Goal: Information Seeking & Learning: Learn about a topic

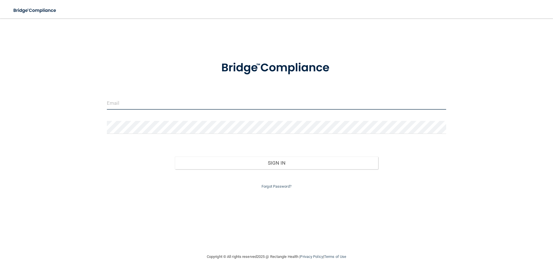
click at [142, 105] on input "email" at bounding box center [276, 103] width 339 height 13
type input "[PERSON_NAME][EMAIL_ADDRESS][DOMAIN_NAME]"
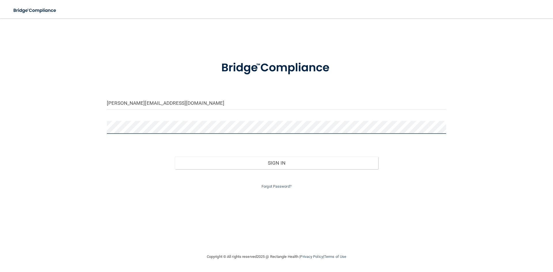
click at [175, 157] on button "Sign In" at bounding box center [276, 163] width 203 height 13
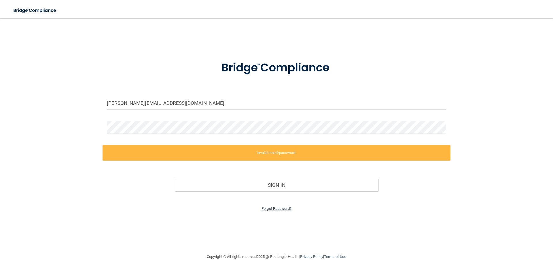
click at [278, 208] on link "Forgot Password?" at bounding box center [276, 208] width 30 height 4
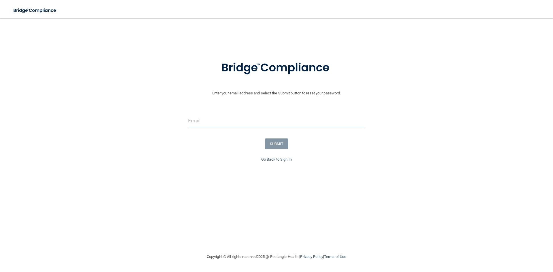
click at [245, 121] on input "email" at bounding box center [276, 120] width 176 height 13
type input "[PERSON_NAME][EMAIL_ADDRESS][DOMAIN_NAME]"
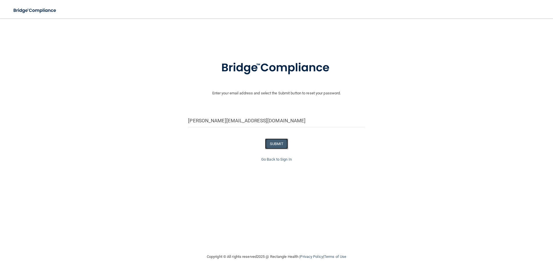
click at [277, 145] on button "SUBMIT" at bounding box center [276, 143] width 23 height 11
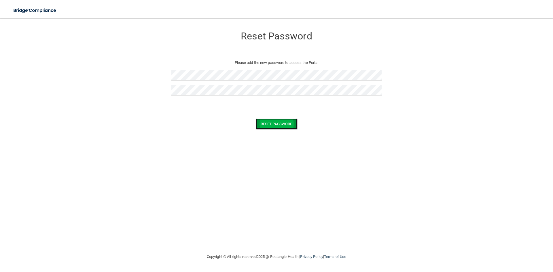
click at [274, 121] on button "Reset Password" at bounding box center [276, 124] width 41 height 11
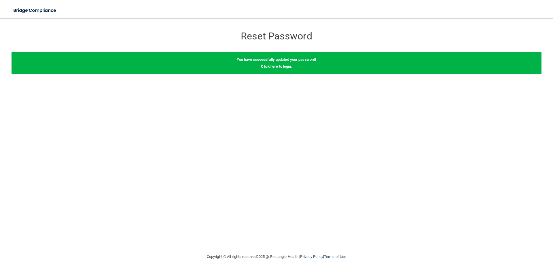
click at [273, 67] on link "Click here to login" at bounding box center [276, 66] width 30 height 4
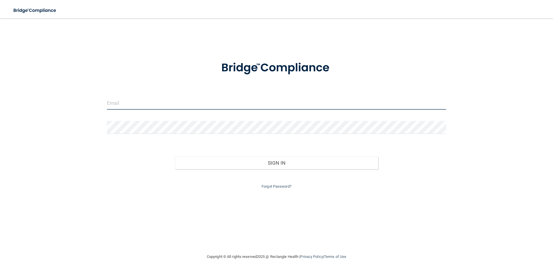
click at [197, 108] on input "email" at bounding box center [276, 103] width 339 height 13
type input "[PERSON_NAME][EMAIL_ADDRESS][DOMAIN_NAME]"
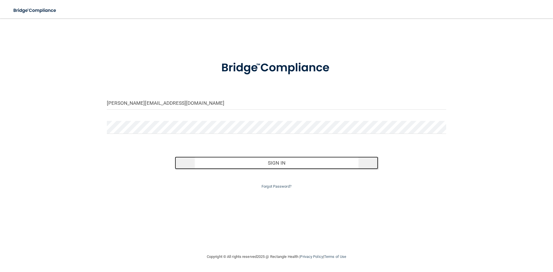
click at [198, 162] on button "Sign In" at bounding box center [276, 163] width 203 height 13
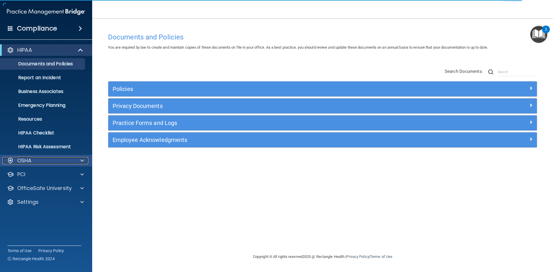
click at [82, 160] on span at bounding box center [81, 160] width 3 height 7
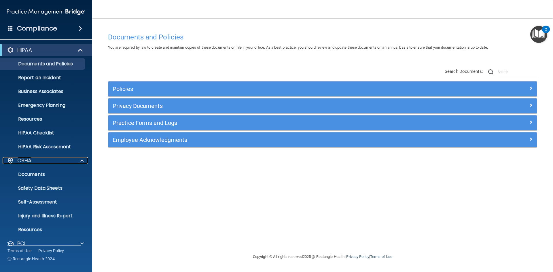
scroll to position [36, 0]
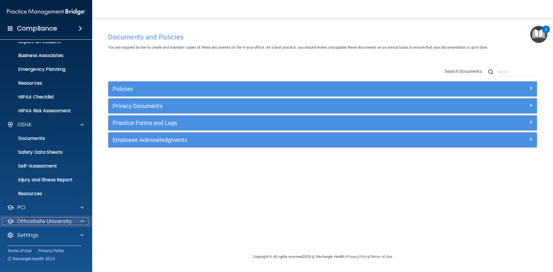
click at [81, 218] on span at bounding box center [81, 221] width 3 height 7
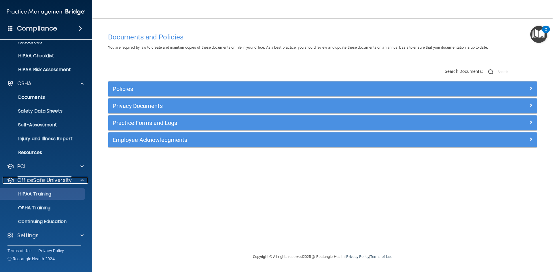
scroll to position [77, 0]
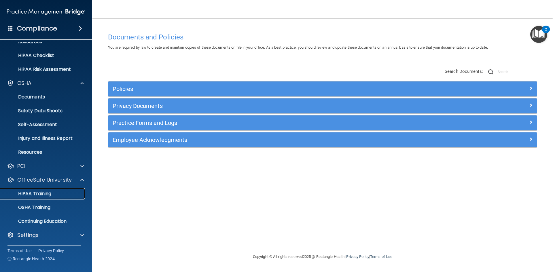
click at [46, 191] on p "HIPAA Training" at bounding box center [27, 194] width 47 height 6
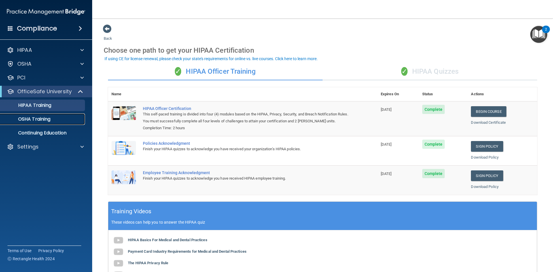
click at [43, 115] on link "OSHA Training" at bounding box center [39, 119] width 91 height 12
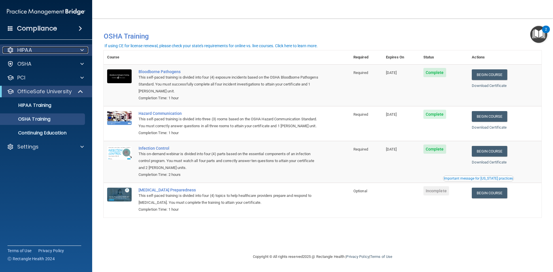
click at [31, 50] on p "HIPAA" at bounding box center [24, 50] width 15 height 7
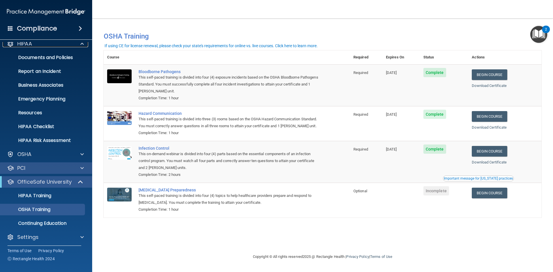
scroll to position [8, 0]
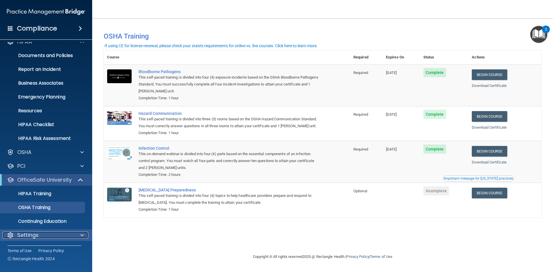
click at [84, 234] on div at bounding box center [81, 235] width 14 height 7
click at [81, 235] on span at bounding box center [81, 235] width 3 height 7
click at [21, 236] on p "Settings" at bounding box center [27, 235] width 21 height 7
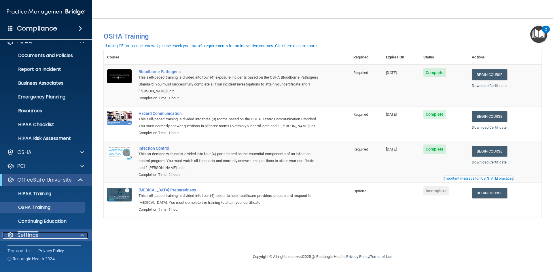
click at [21, 236] on p "Settings" at bounding box center [27, 235] width 21 height 7
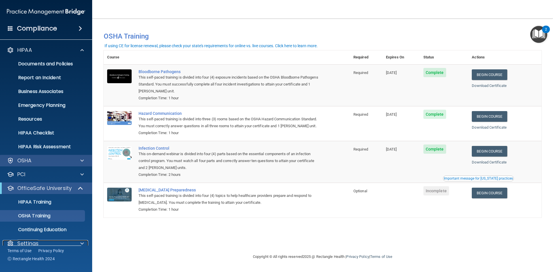
scroll to position [0, 0]
click at [46, 203] on p "HIPAA Training" at bounding box center [27, 202] width 47 height 6
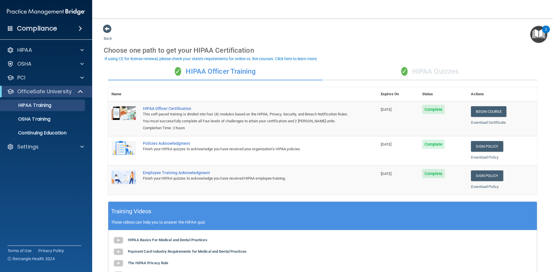
click at [420, 69] on div "✓ HIPAA Quizzes" at bounding box center [429, 71] width 214 height 17
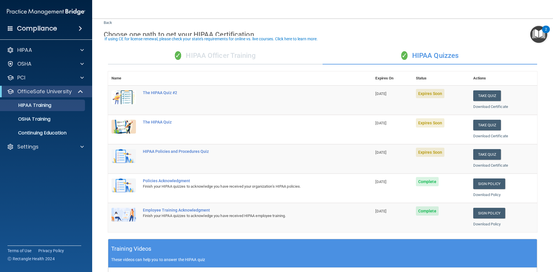
scroll to position [29, 0]
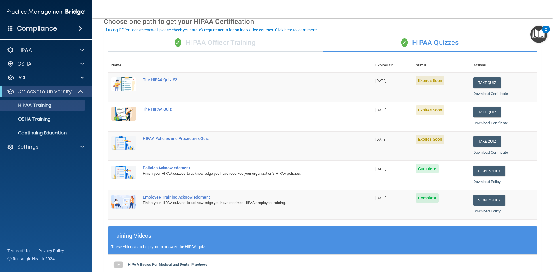
click at [217, 41] on div "✓ HIPAA Officer Training" at bounding box center [215, 42] width 214 height 17
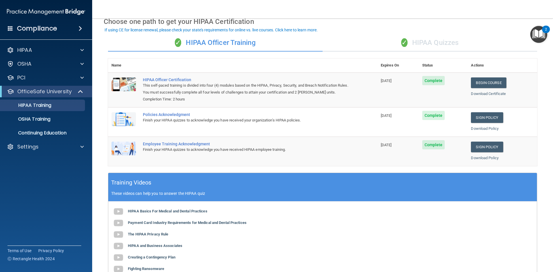
click at [452, 39] on div "✓ HIPAA Quizzes" at bounding box center [429, 42] width 214 height 17
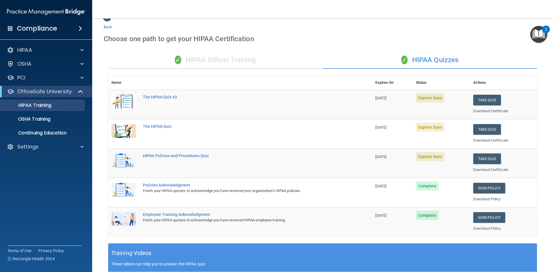
scroll to position [0, 0]
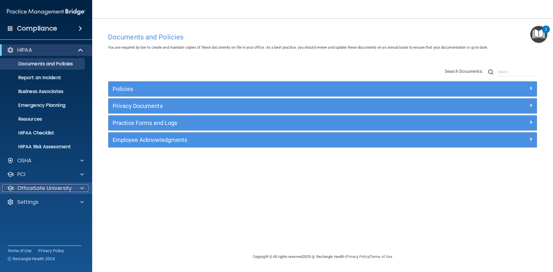
click at [59, 186] on p "OfficeSafe University" at bounding box center [44, 188] width 54 height 7
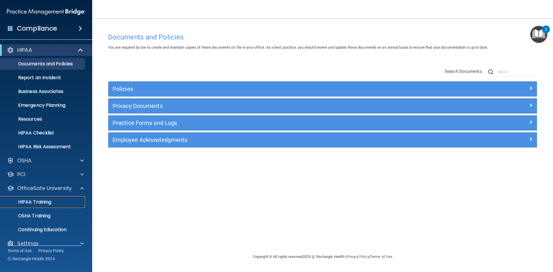
click at [34, 202] on p "HIPAA Training" at bounding box center [27, 202] width 47 height 6
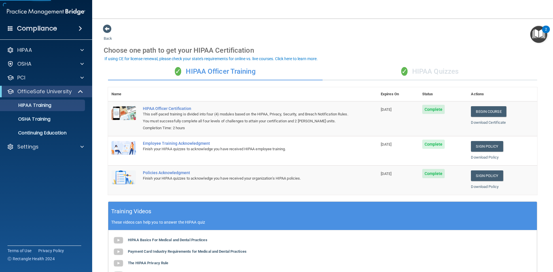
click at [433, 73] on div "✓ HIPAA Quizzes" at bounding box center [429, 71] width 214 height 17
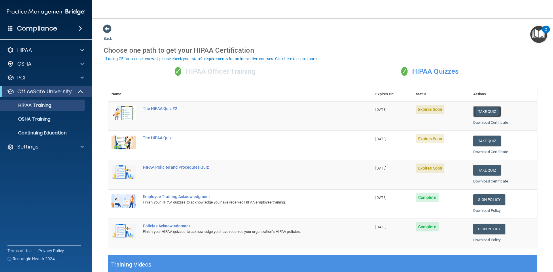
click at [482, 111] on button "Take Quiz" at bounding box center [487, 111] width 28 height 11
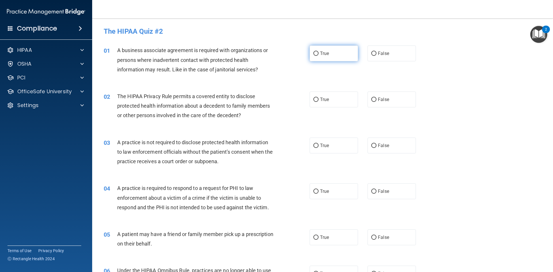
click at [314, 54] on input "True" at bounding box center [315, 54] width 5 height 4
radio input "true"
click at [313, 101] on input "True" at bounding box center [315, 100] width 5 height 4
radio input "true"
click at [372, 145] on input "False" at bounding box center [373, 146] width 5 height 4
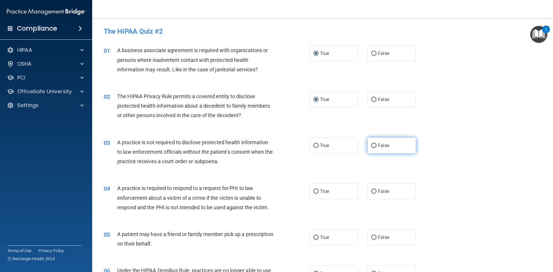
radio input "true"
click at [371, 192] on input "False" at bounding box center [373, 191] width 5 height 4
radio input "true"
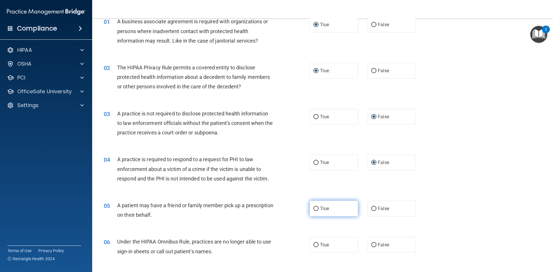
click at [315, 209] on input "True" at bounding box center [315, 209] width 5 height 4
radio input "true"
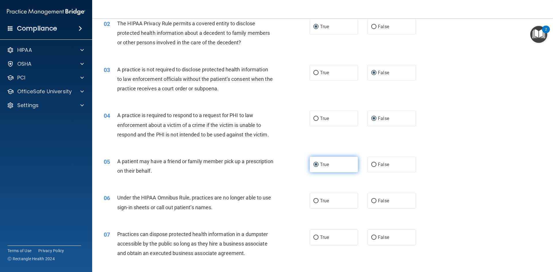
scroll to position [86, 0]
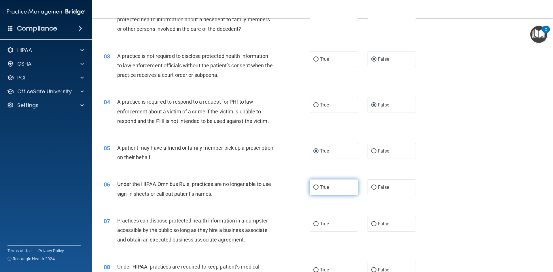
click at [316, 189] on input "True" at bounding box center [315, 187] width 5 height 4
radio input "true"
click at [316, 189] on input "True" at bounding box center [315, 187] width 5 height 4
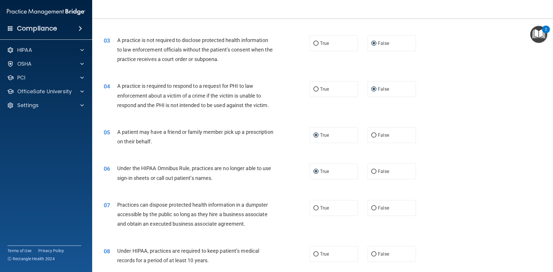
scroll to position [115, 0]
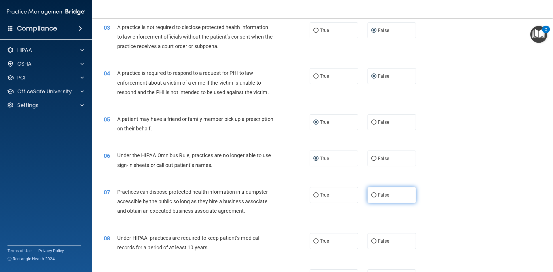
click at [372, 195] on input "False" at bounding box center [373, 195] width 5 height 4
radio input "true"
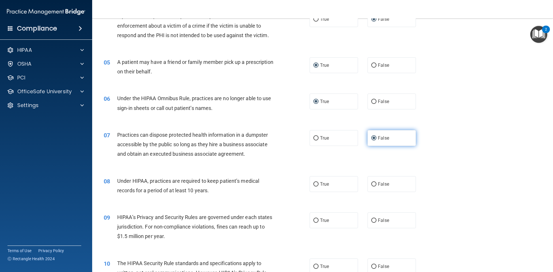
scroll to position [173, 0]
click at [313, 185] on input "True" at bounding box center [315, 184] width 5 height 4
radio input "true"
click at [372, 184] on input "False" at bounding box center [373, 184] width 5 height 4
radio input "true"
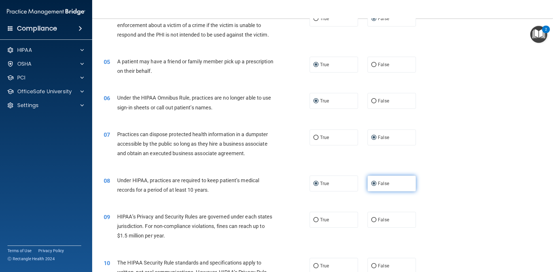
radio input "false"
click at [372, 184] on input "False" at bounding box center [373, 184] width 5 height 4
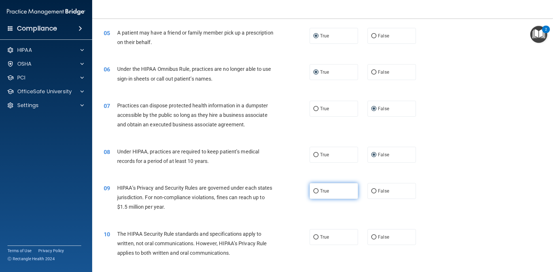
click at [314, 189] on input "True" at bounding box center [315, 191] width 5 height 4
radio input "true"
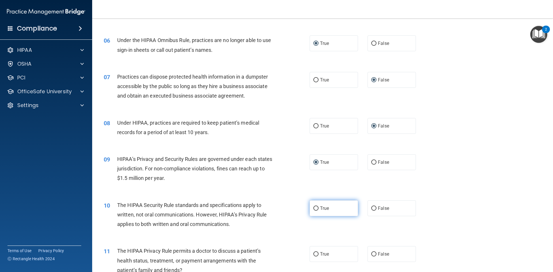
click at [313, 209] on input "True" at bounding box center [315, 208] width 5 height 4
radio input "true"
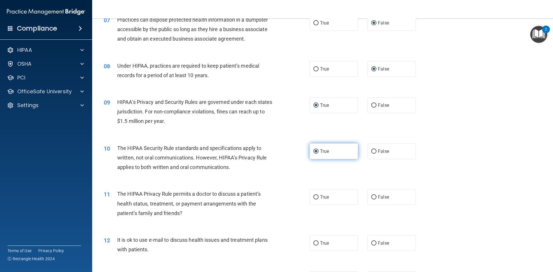
scroll to position [288, 0]
click at [371, 195] on input "False" at bounding box center [373, 197] width 5 height 4
radio input "true"
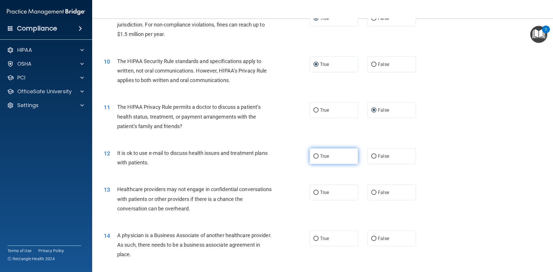
click at [317, 154] on label "True" at bounding box center [333, 156] width 48 height 16
click at [317, 154] on input "True" at bounding box center [315, 156] width 5 height 4
radio input "true"
click at [317, 154] on label "True" at bounding box center [333, 156] width 48 height 16
click at [317, 154] on input "True" at bounding box center [315, 156] width 5 height 4
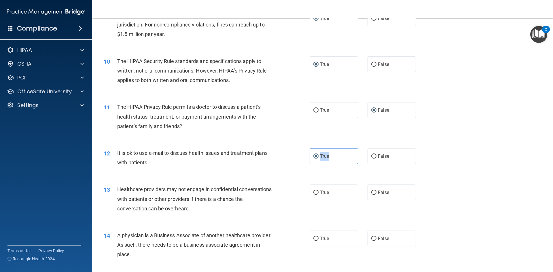
scroll to position [432, 0]
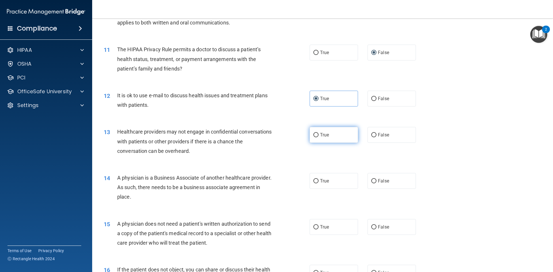
click at [329, 134] on label "True" at bounding box center [333, 135] width 48 height 16
click at [318, 134] on input "True" at bounding box center [315, 135] width 5 height 4
radio input "true"
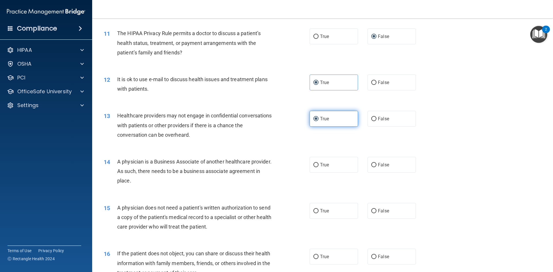
scroll to position [460, 0]
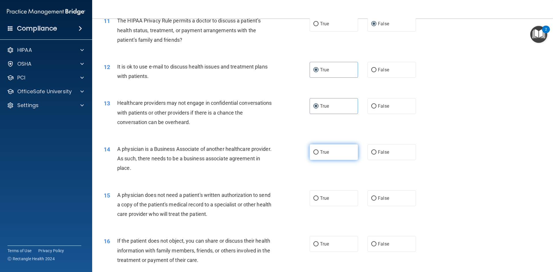
click at [320, 150] on span "True" at bounding box center [324, 151] width 9 height 5
click at [318, 150] on input "True" at bounding box center [315, 152] width 5 height 4
radio input "true"
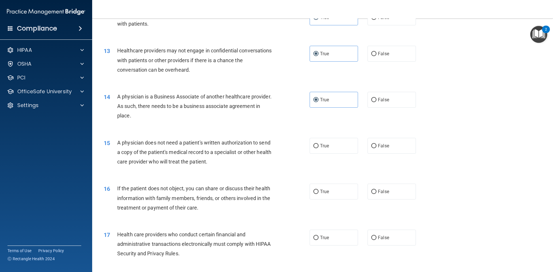
scroll to position [518, 0]
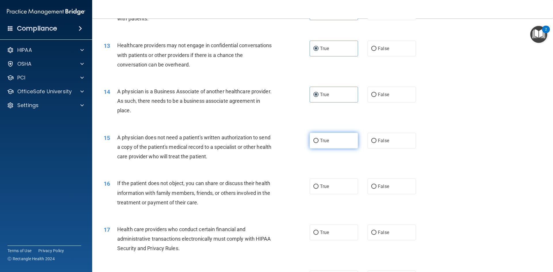
click at [320, 142] on span "True" at bounding box center [324, 140] width 9 height 5
click at [318, 142] on input "True" at bounding box center [315, 141] width 5 height 4
radio input "true"
click at [321, 187] on span "True" at bounding box center [324, 186] width 9 height 5
click at [318, 187] on input "True" at bounding box center [315, 186] width 5 height 4
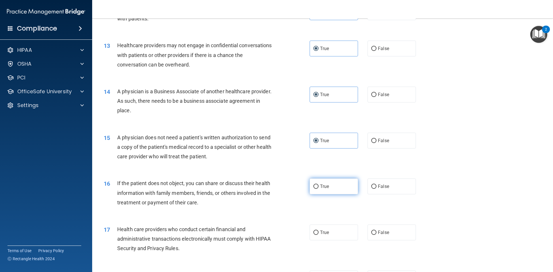
radio input "true"
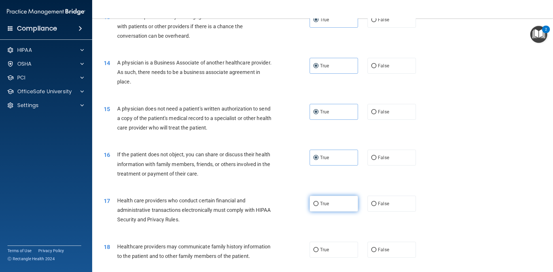
click at [313, 202] on input "True" at bounding box center [315, 204] width 5 height 4
radio input "true"
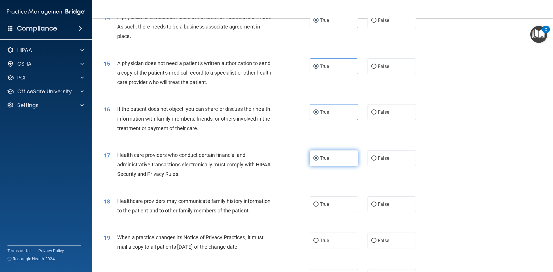
scroll to position [604, 0]
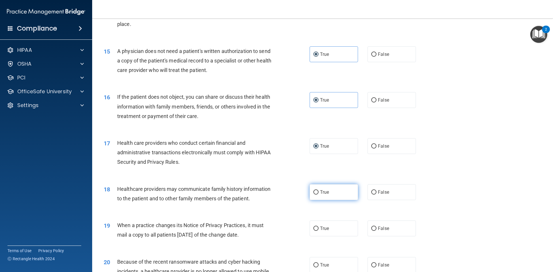
click at [317, 190] on label "True" at bounding box center [333, 192] width 48 height 16
click at [317, 190] on input "True" at bounding box center [315, 192] width 5 height 4
radio input "true"
click at [315, 226] on input "True" at bounding box center [315, 228] width 5 height 4
radio input "true"
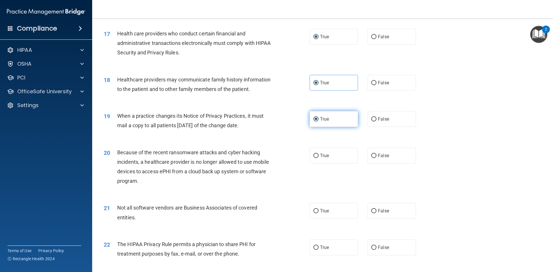
scroll to position [748, 0]
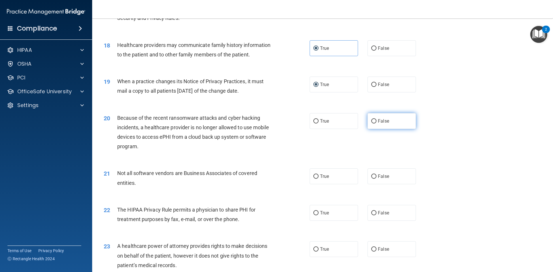
click at [371, 119] on input "False" at bounding box center [373, 121] width 5 height 4
radio input "true"
click at [378, 175] on span "False" at bounding box center [383, 176] width 11 height 5
click at [376, 175] on input "False" at bounding box center [373, 176] width 5 height 4
radio input "true"
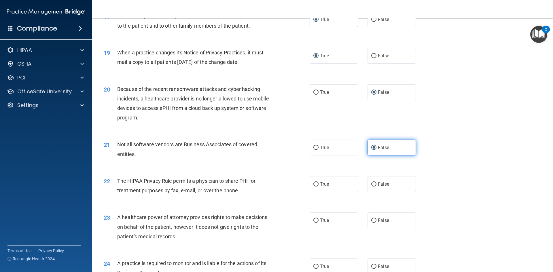
scroll to position [806, 0]
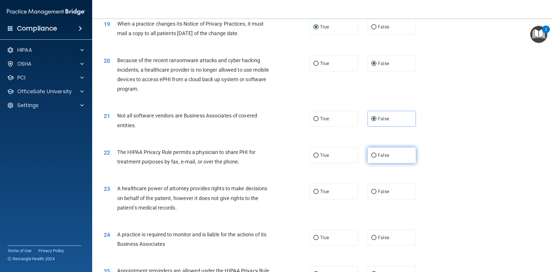
click at [384, 159] on label "False" at bounding box center [391, 155] width 48 height 16
click at [376, 158] on input "False" at bounding box center [373, 155] width 5 height 4
radio input "true"
click at [384, 159] on label "False" at bounding box center [391, 155] width 48 height 16
click at [376, 158] on input "False" at bounding box center [373, 155] width 5 height 4
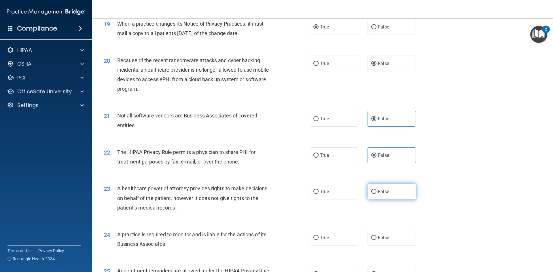
click at [399, 194] on label "False" at bounding box center [391, 192] width 48 height 16
click at [376, 194] on input "False" at bounding box center [373, 192] width 5 height 4
radio input "true"
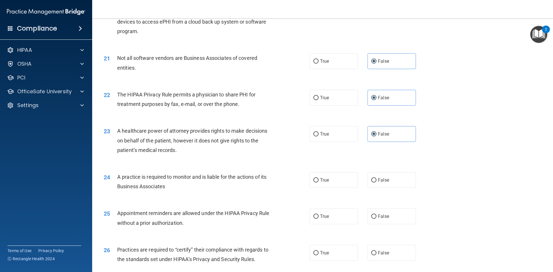
scroll to position [921, 0]
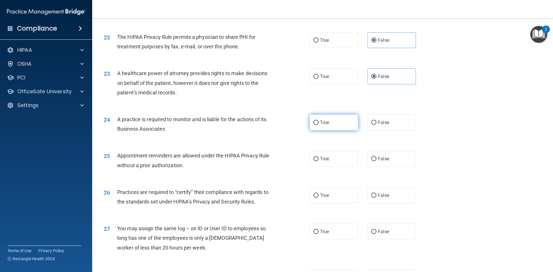
click at [317, 121] on label "True" at bounding box center [333, 123] width 48 height 16
click at [317, 121] on input "True" at bounding box center [315, 123] width 5 height 4
radio input "true"
click at [395, 161] on label "False" at bounding box center [391, 159] width 48 height 16
click at [376, 161] on input "False" at bounding box center [373, 159] width 5 height 4
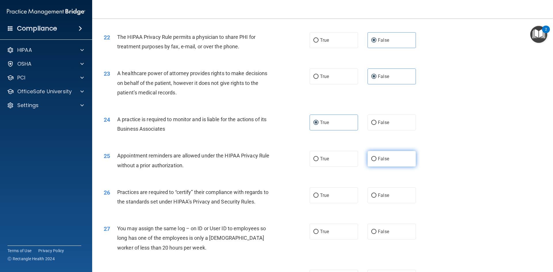
radio input "true"
click at [326, 161] on span "True" at bounding box center [324, 158] width 9 height 5
click at [318, 161] on input "True" at bounding box center [315, 159] width 5 height 4
radio input "true"
radio input "false"
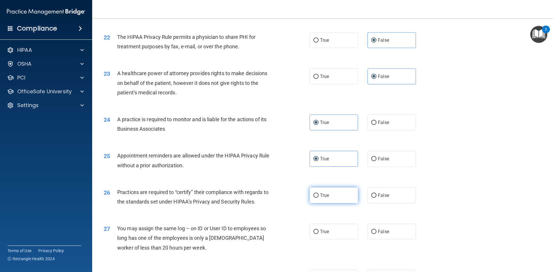
click at [326, 194] on span "True" at bounding box center [324, 195] width 9 height 5
click at [318, 194] on input "True" at bounding box center [315, 195] width 5 height 4
radio input "true"
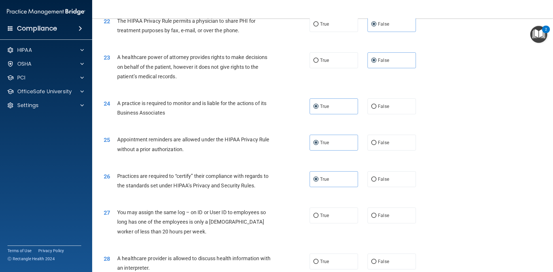
scroll to position [979, 0]
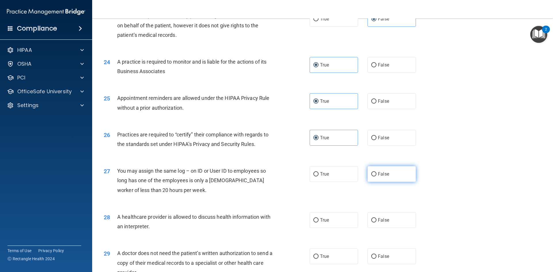
click at [386, 175] on label "False" at bounding box center [391, 174] width 48 height 16
click at [376, 175] on input "False" at bounding box center [373, 174] width 5 height 4
radio input "true"
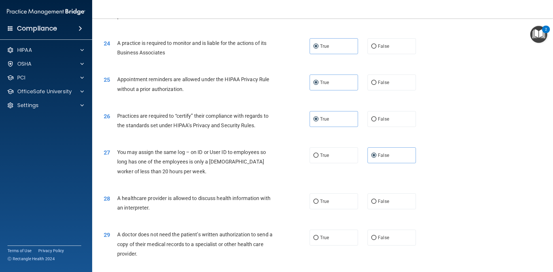
scroll to position [1007, 0]
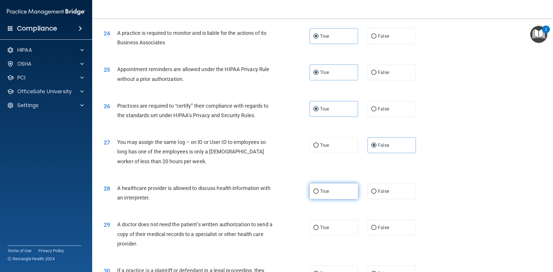
click at [320, 190] on span "True" at bounding box center [324, 191] width 9 height 5
click at [318, 190] on input "True" at bounding box center [315, 191] width 5 height 4
radio input "true"
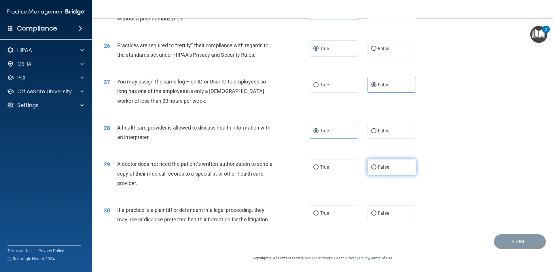
click at [381, 166] on span "False" at bounding box center [383, 166] width 11 height 5
click at [376, 166] on input "False" at bounding box center [373, 167] width 5 height 4
radio input "true"
click at [331, 214] on label "True" at bounding box center [333, 213] width 48 height 16
click at [318, 214] on input "True" at bounding box center [315, 213] width 5 height 4
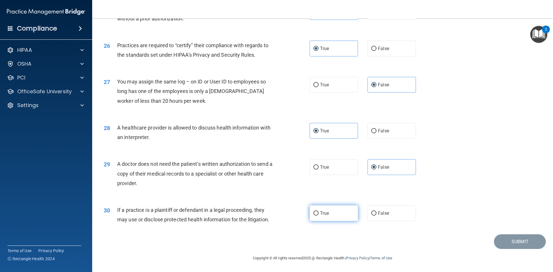
radio input "true"
click at [493, 212] on div "30 If a practice is a plaintiff or defendant in a legal proceeding, they may us…" at bounding box center [322, 216] width 446 height 36
click at [503, 242] on button "Submit" at bounding box center [520, 241] width 52 height 15
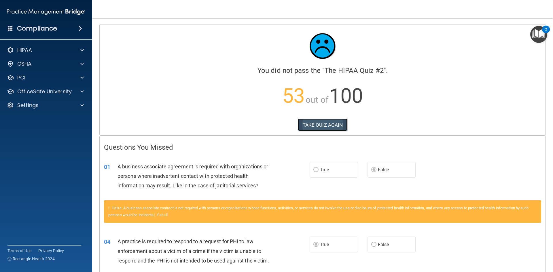
click at [324, 124] on button "TAKE QUIZ AGAIN" at bounding box center [323, 125] width 50 height 13
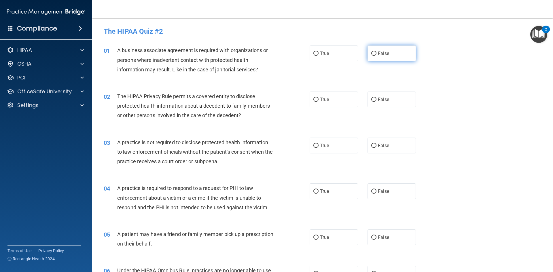
click at [373, 53] on input "False" at bounding box center [373, 54] width 5 height 4
radio input "true"
click at [320, 98] on span "True" at bounding box center [324, 99] width 9 height 5
click at [318, 98] on input "True" at bounding box center [315, 100] width 5 height 4
radio input "true"
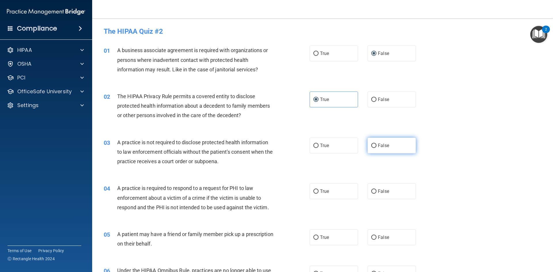
click at [383, 144] on span "False" at bounding box center [383, 145] width 11 height 5
click at [376, 144] on input "False" at bounding box center [373, 146] width 5 height 4
radio input "true"
click at [316, 191] on label "True" at bounding box center [333, 191] width 48 height 16
click at [316, 191] on input "True" at bounding box center [315, 191] width 5 height 4
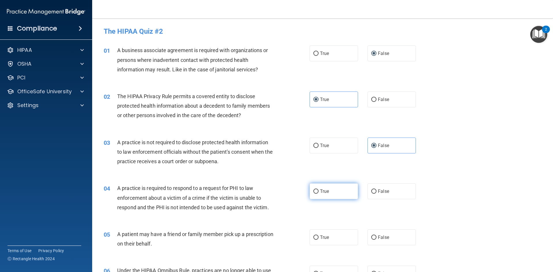
radio input "true"
click at [315, 239] on input "True" at bounding box center [315, 237] width 5 height 4
radio input "true"
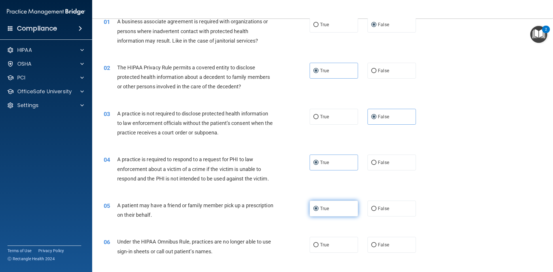
scroll to position [58, 0]
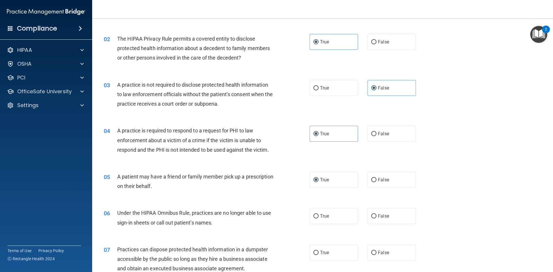
click at [362, 213] on div "True False" at bounding box center [367, 216] width 116 height 16
click at [374, 216] on label "False" at bounding box center [391, 216] width 48 height 16
click at [374, 216] on input "False" at bounding box center [373, 216] width 5 height 4
radio input "true"
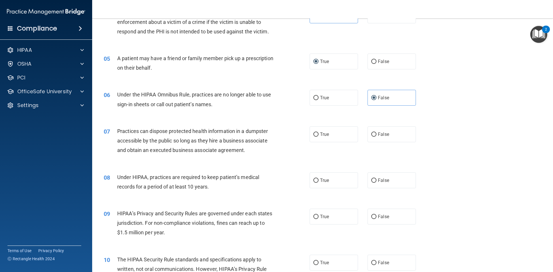
scroll to position [201, 0]
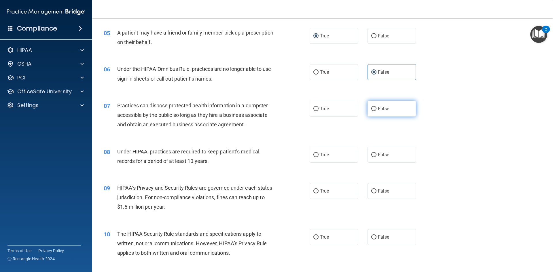
click at [373, 105] on label "False" at bounding box center [391, 109] width 48 height 16
click at [373, 107] on input "False" at bounding box center [373, 109] width 5 height 4
radio input "true"
click at [375, 109] on label "False" at bounding box center [391, 109] width 48 height 16
click at [375, 109] on input "False" at bounding box center [373, 109] width 5 height 4
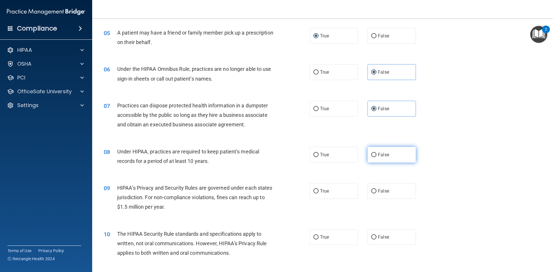
click at [377, 160] on label "False" at bounding box center [391, 155] width 48 height 16
click at [376, 157] on input "False" at bounding box center [373, 155] width 5 height 4
radio input "true"
click at [323, 192] on span "True" at bounding box center [324, 190] width 9 height 5
click at [318, 192] on input "True" at bounding box center [315, 191] width 5 height 4
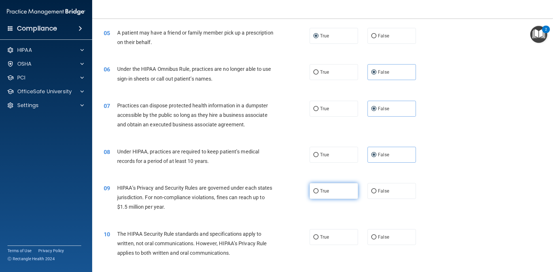
radio input "true"
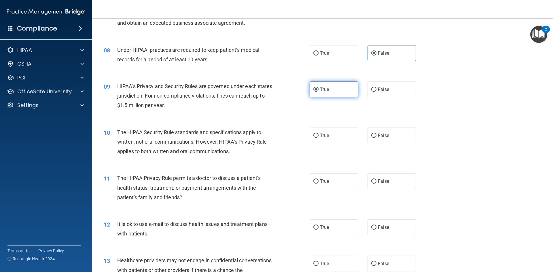
scroll to position [317, 0]
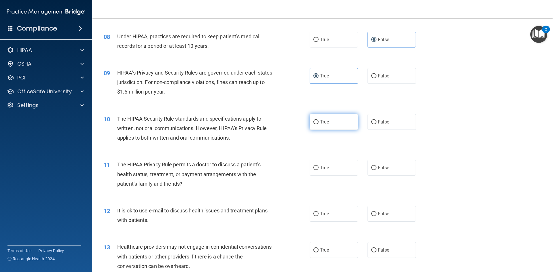
click at [321, 121] on span "True" at bounding box center [324, 121] width 9 height 5
click at [318, 121] on input "True" at bounding box center [315, 122] width 5 height 4
radio input "true"
click at [373, 167] on input "False" at bounding box center [373, 168] width 5 height 4
radio input "true"
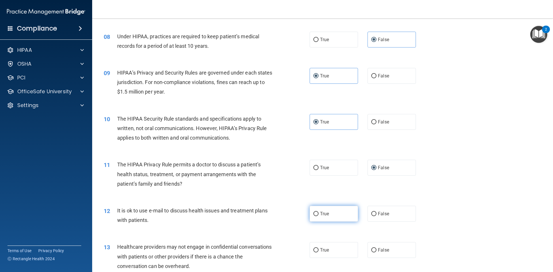
click at [320, 214] on span "True" at bounding box center [324, 213] width 9 height 5
click at [318, 214] on input "True" at bounding box center [315, 214] width 5 height 4
radio input "true"
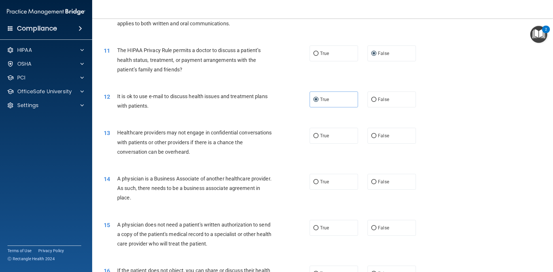
scroll to position [432, 0]
click at [374, 137] on label "False" at bounding box center [391, 135] width 48 height 16
click at [374, 137] on input "False" at bounding box center [373, 135] width 5 height 4
radio input "true"
click at [375, 178] on label "False" at bounding box center [391, 181] width 48 height 16
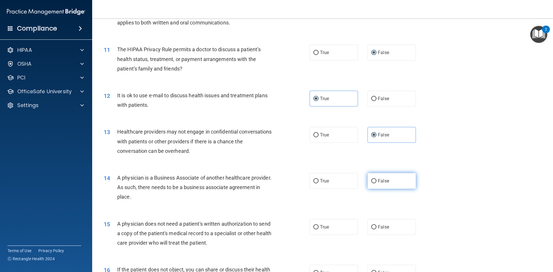
click at [375, 179] on input "False" at bounding box center [373, 181] width 5 height 4
radio input "true"
click at [321, 226] on span "True" at bounding box center [324, 226] width 9 height 5
click at [318, 226] on input "True" at bounding box center [315, 227] width 5 height 4
radio input "true"
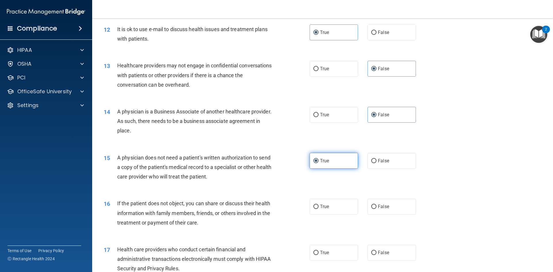
scroll to position [518, 0]
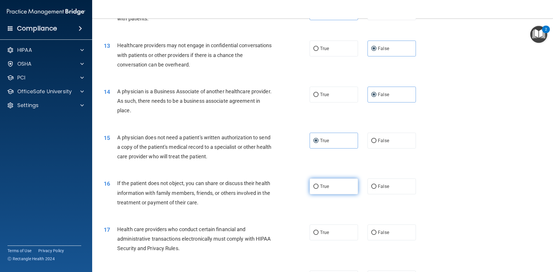
click at [315, 183] on label "True" at bounding box center [333, 186] width 48 height 16
click at [315, 184] on input "True" at bounding box center [315, 186] width 5 height 4
radio input "true"
click at [320, 234] on span "True" at bounding box center [324, 232] width 9 height 5
click at [318, 234] on input "True" at bounding box center [315, 233] width 5 height 4
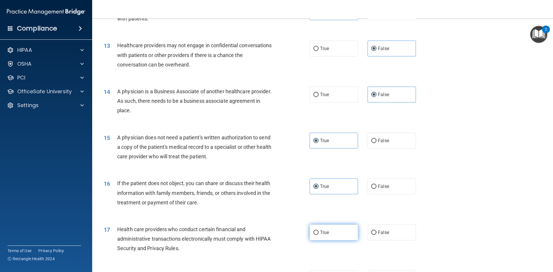
radio input "true"
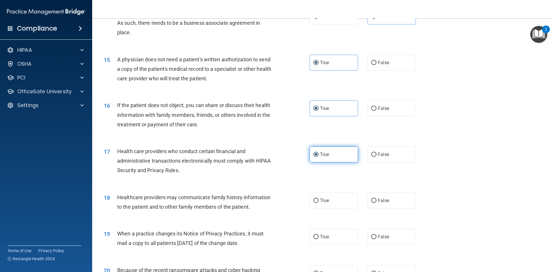
scroll to position [604, 0]
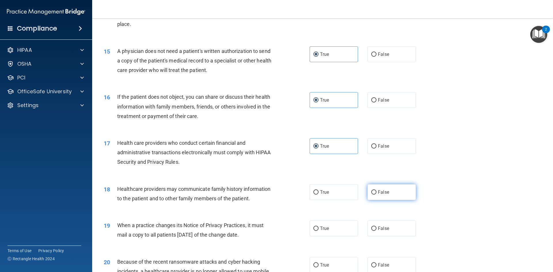
click at [371, 190] on input "False" at bounding box center [373, 192] width 5 height 4
radio input "true"
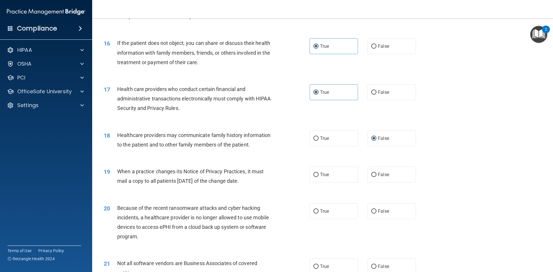
scroll to position [662, 0]
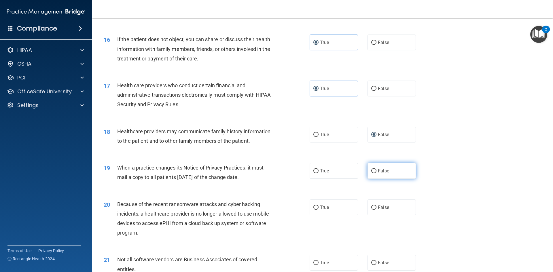
click at [372, 172] on input "False" at bounding box center [373, 171] width 5 height 4
radio input "true"
click at [317, 207] on label "True" at bounding box center [333, 207] width 48 height 16
click at [317, 207] on input "True" at bounding box center [315, 207] width 5 height 4
radio input "true"
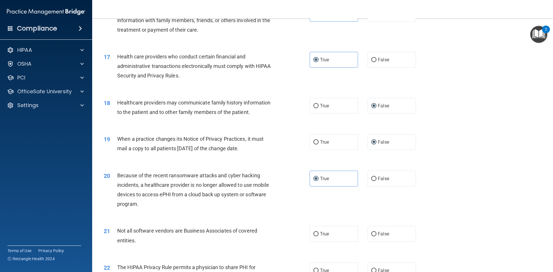
scroll to position [719, 0]
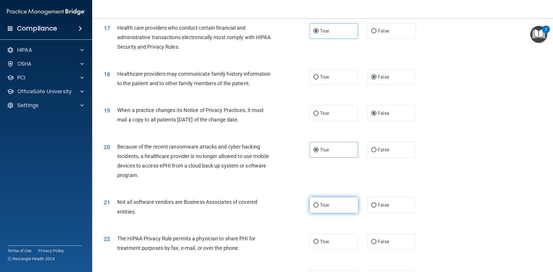
click at [324, 203] on span "True" at bounding box center [324, 204] width 9 height 5
click at [318, 203] on input "True" at bounding box center [315, 205] width 5 height 4
radio input "true"
click at [320, 243] on span "True" at bounding box center [324, 241] width 9 height 5
click at [318, 243] on input "True" at bounding box center [315, 242] width 5 height 4
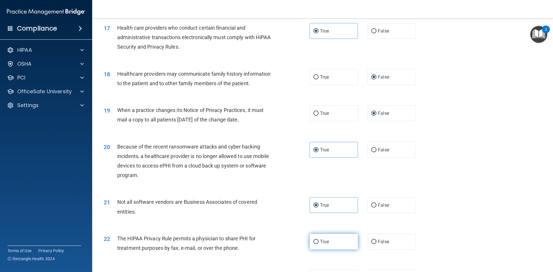
radio input "true"
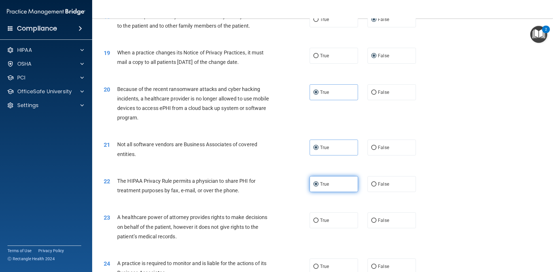
scroll to position [806, 0]
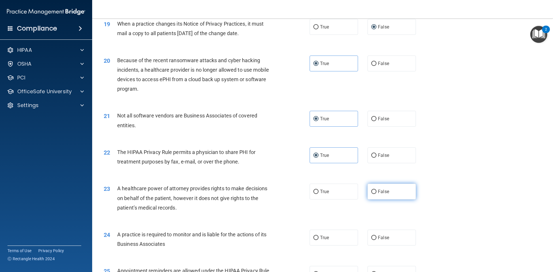
click at [383, 193] on span "False" at bounding box center [383, 191] width 11 height 5
click at [376, 193] on input "False" at bounding box center [373, 192] width 5 height 4
radio input "true"
click at [379, 236] on span "False" at bounding box center [383, 237] width 11 height 5
click at [376, 236] on input "False" at bounding box center [373, 238] width 5 height 4
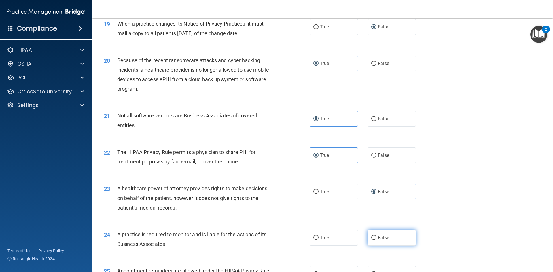
radio input "true"
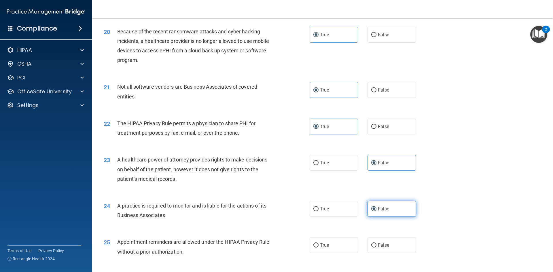
scroll to position [863, 0]
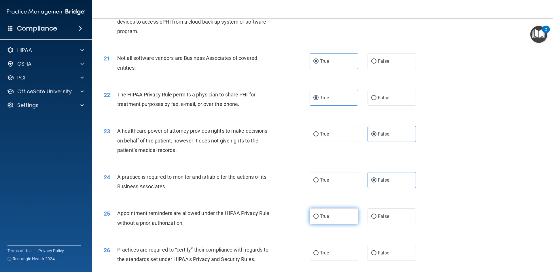
click at [320, 214] on span "True" at bounding box center [324, 216] width 9 height 5
click at [318, 214] on input "True" at bounding box center [315, 216] width 5 height 4
radio input "true"
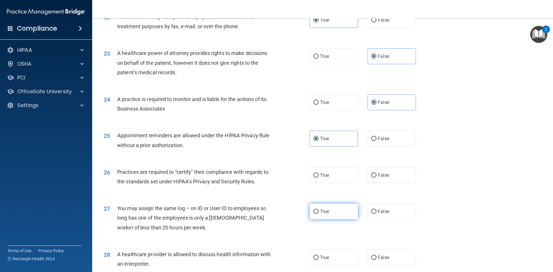
scroll to position [950, 0]
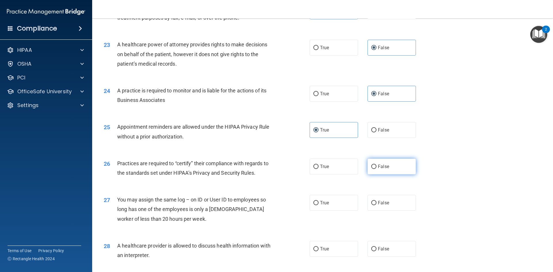
click at [380, 170] on label "False" at bounding box center [391, 167] width 48 height 16
click at [376, 169] on input "False" at bounding box center [373, 167] width 5 height 4
radio input "true"
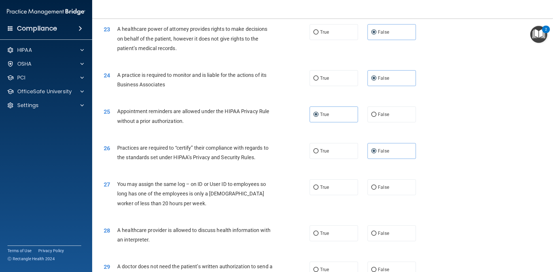
scroll to position [1007, 0]
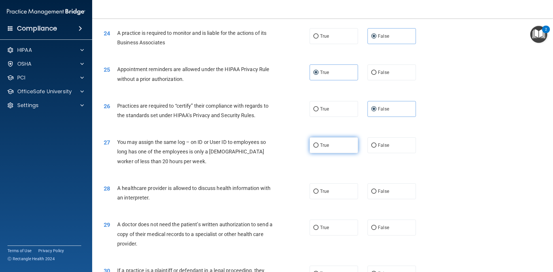
click at [340, 148] on label "True" at bounding box center [333, 145] width 48 height 16
click at [318, 148] on input "True" at bounding box center [315, 145] width 5 height 4
radio input "true"
click at [321, 191] on span "True" at bounding box center [324, 191] width 9 height 5
click at [318, 191] on input "True" at bounding box center [315, 191] width 5 height 4
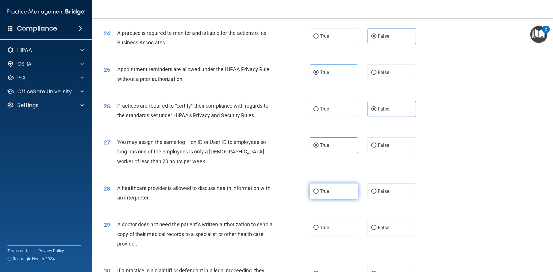
radio input "true"
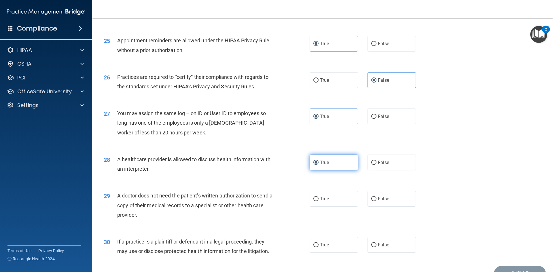
scroll to position [1065, 0]
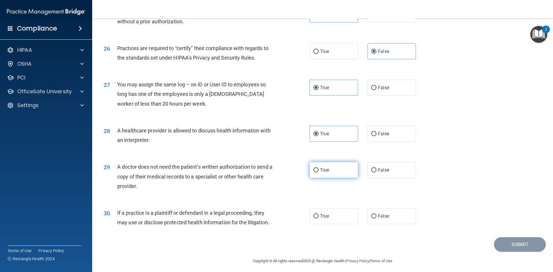
click at [320, 168] on span "True" at bounding box center [324, 169] width 9 height 5
click at [318, 168] on input "True" at bounding box center [315, 170] width 5 height 4
radio input "true"
click at [323, 218] on span "True" at bounding box center [324, 215] width 9 height 5
click at [318, 218] on input "True" at bounding box center [315, 216] width 5 height 4
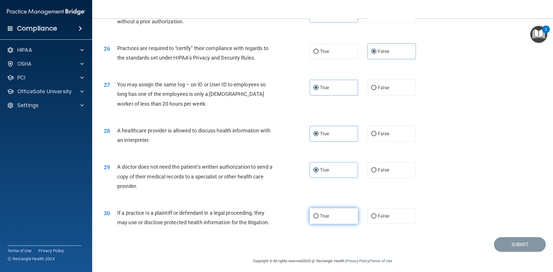
radio input "true"
click at [512, 242] on button "Submit" at bounding box center [520, 244] width 52 height 15
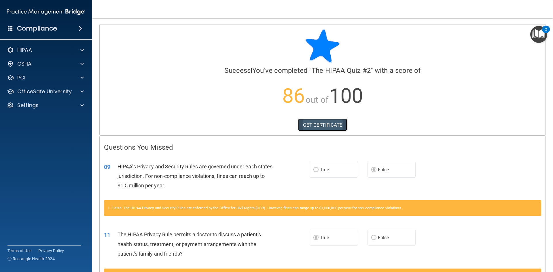
click at [323, 122] on link "GET CERTIFICATE" at bounding box center [322, 125] width 49 height 13
click at [82, 49] on span at bounding box center [81, 50] width 3 height 7
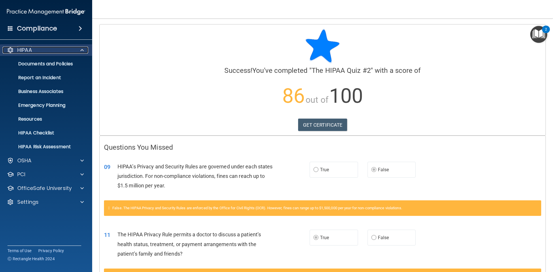
click at [82, 49] on span at bounding box center [81, 50] width 3 height 7
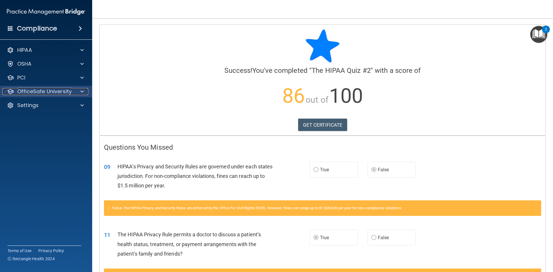
click at [33, 91] on p "OfficeSafe University" at bounding box center [44, 91] width 54 height 7
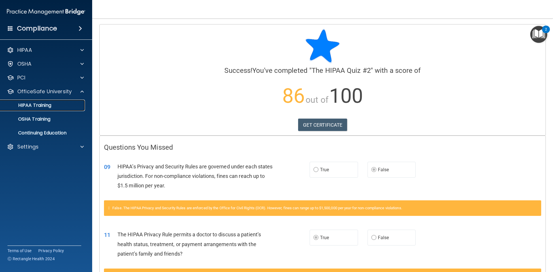
click at [33, 106] on p "HIPAA Training" at bounding box center [27, 105] width 47 height 6
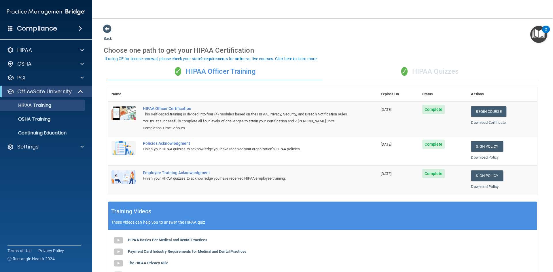
click at [436, 73] on div "✓ HIPAA Quizzes" at bounding box center [429, 71] width 214 height 17
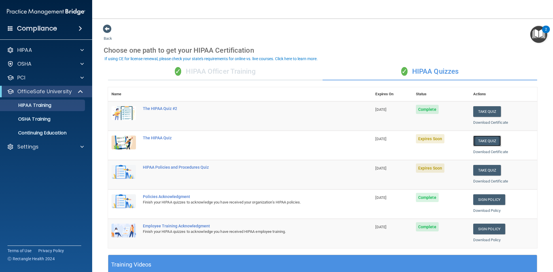
click at [491, 140] on button "Take Quiz" at bounding box center [487, 141] width 28 height 11
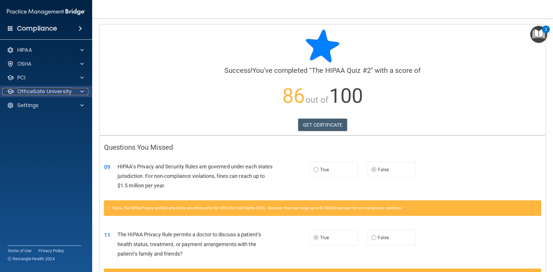
click at [50, 92] on p "OfficeSafe University" at bounding box center [44, 91] width 54 height 7
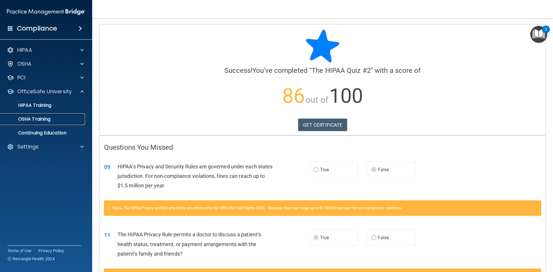
click at [50, 122] on p "OSHA Training" at bounding box center [27, 119] width 47 height 6
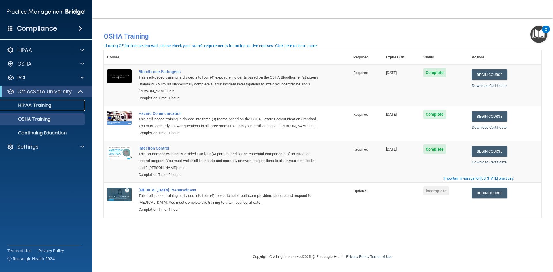
click at [32, 104] on p "HIPAA Training" at bounding box center [27, 105] width 47 height 6
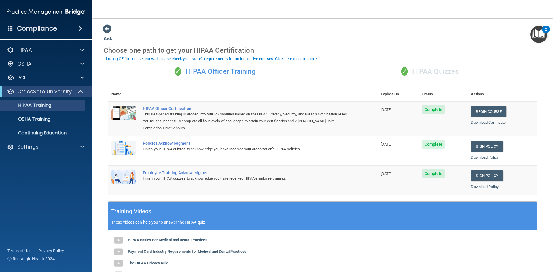
click at [425, 69] on div "✓ HIPAA Quizzes" at bounding box center [429, 71] width 214 height 17
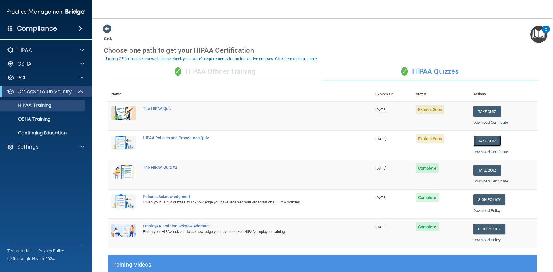
click at [477, 144] on button "Take Quiz" at bounding box center [487, 141] width 28 height 11
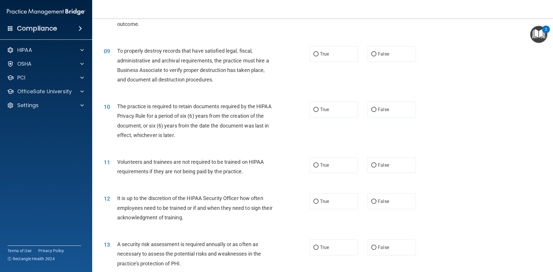
scroll to position [223, 0]
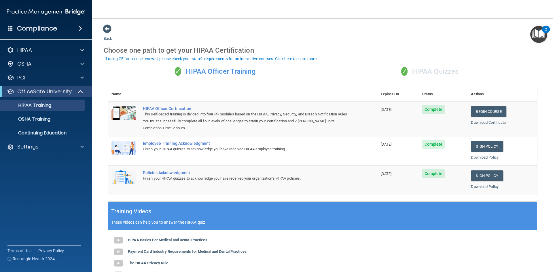
click at [435, 75] on div "✓ HIPAA Quizzes" at bounding box center [429, 71] width 214 height 17
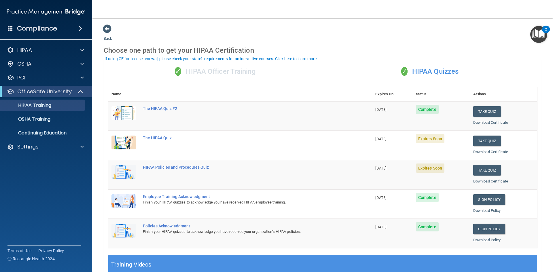
click at [233, 75] on div "✓ HIPAA Officer Training" at bounding box center [215, 71] width 214 height 17
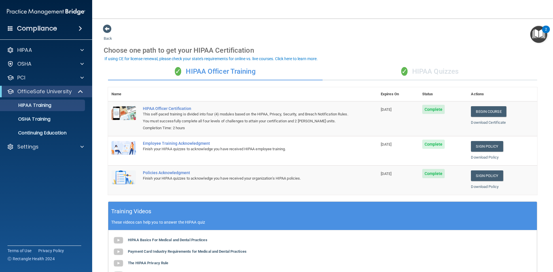
click at [437, 75] on div "✓ HIPAA Quizzes" at bounding box center [429, 71] width 214 height 17
